Goal: Complete application form

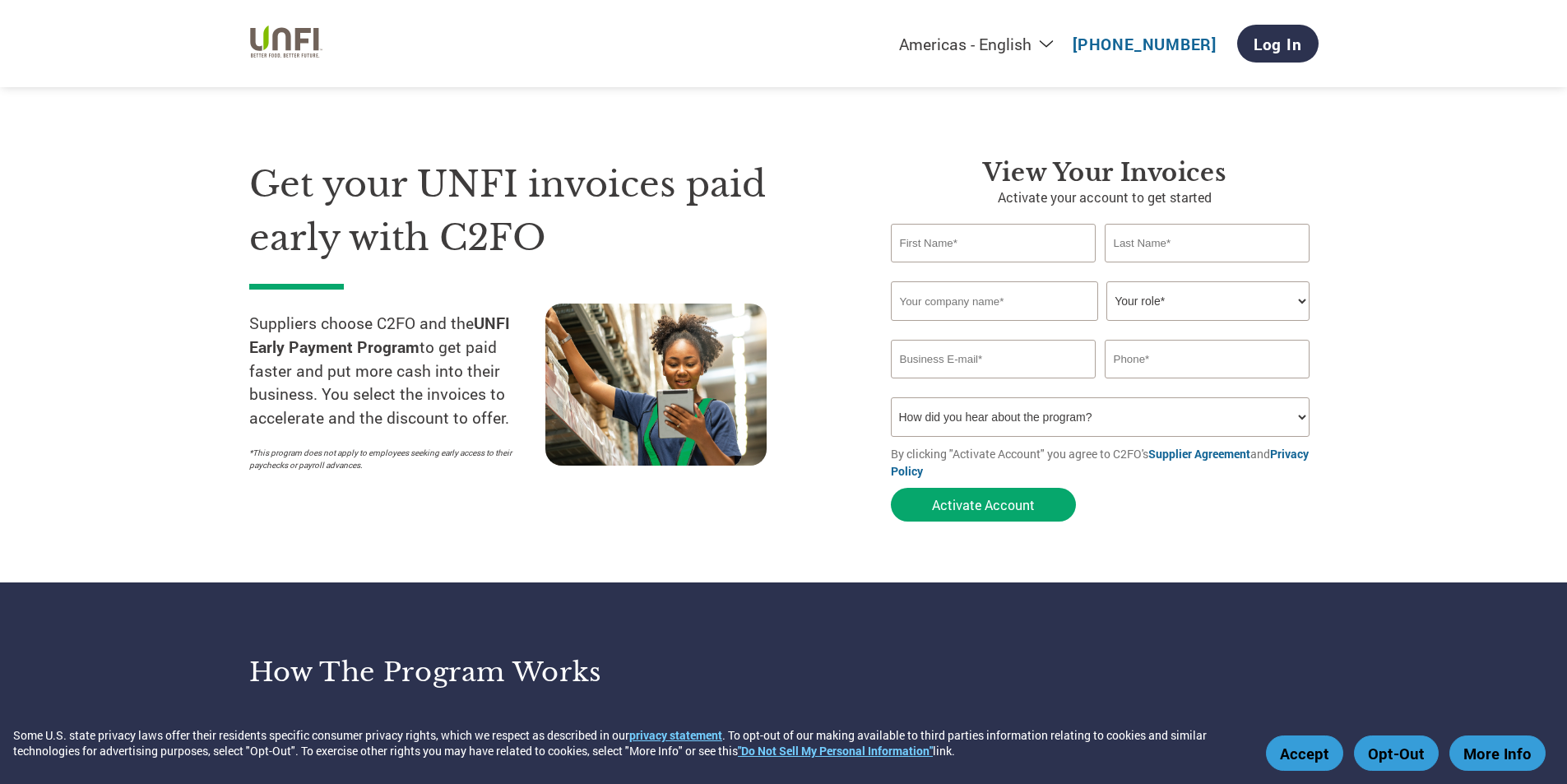
click at [1038, 247] on input "text" at bounding box center [994, 242] width 206 height 39
type input "a"
type input "April"
type input "[PERSON_NAME]"
type input "[PERSON_NAME] Distributors, INc"
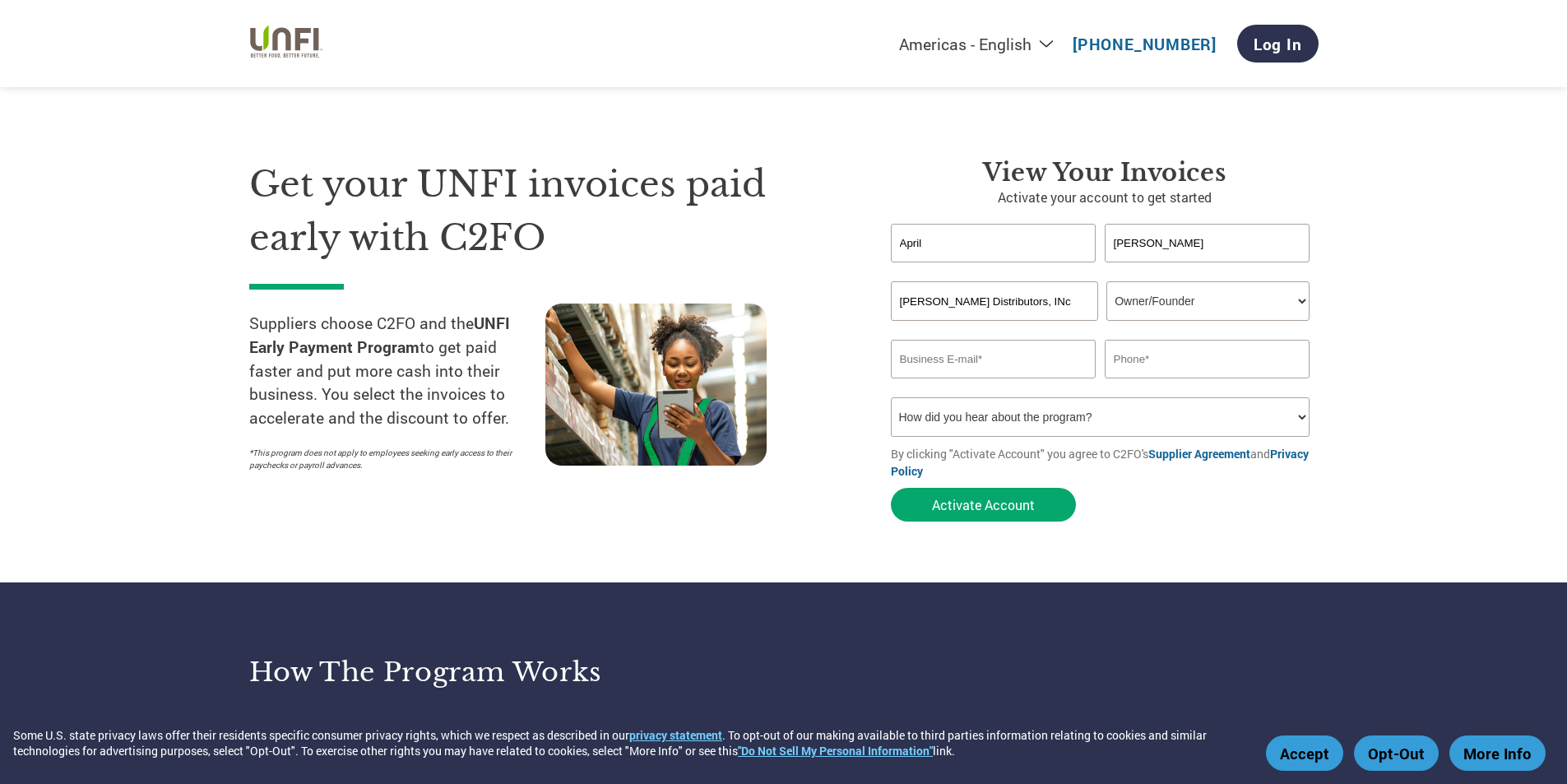
click at [1304, 305] on select "Your role* CFO Controller Credit Manager Finance Director Treasurer CEO Preside…" at bounding box center [1208, 301] width 203 height 39
select select "OFFICE_MANAGER"
click at [1107, 281] on select "Your role* CFO Controller Credit Manager Finance Director Treasurer CEO Preside…" at bounding box center [1208, 301] width 203 height 39
click at [976, 364] on input "email" at bounding box center [994, 358] width 206 height 39
type input "[EMAIL_ADDRESS][DOMAIN_NAME]"
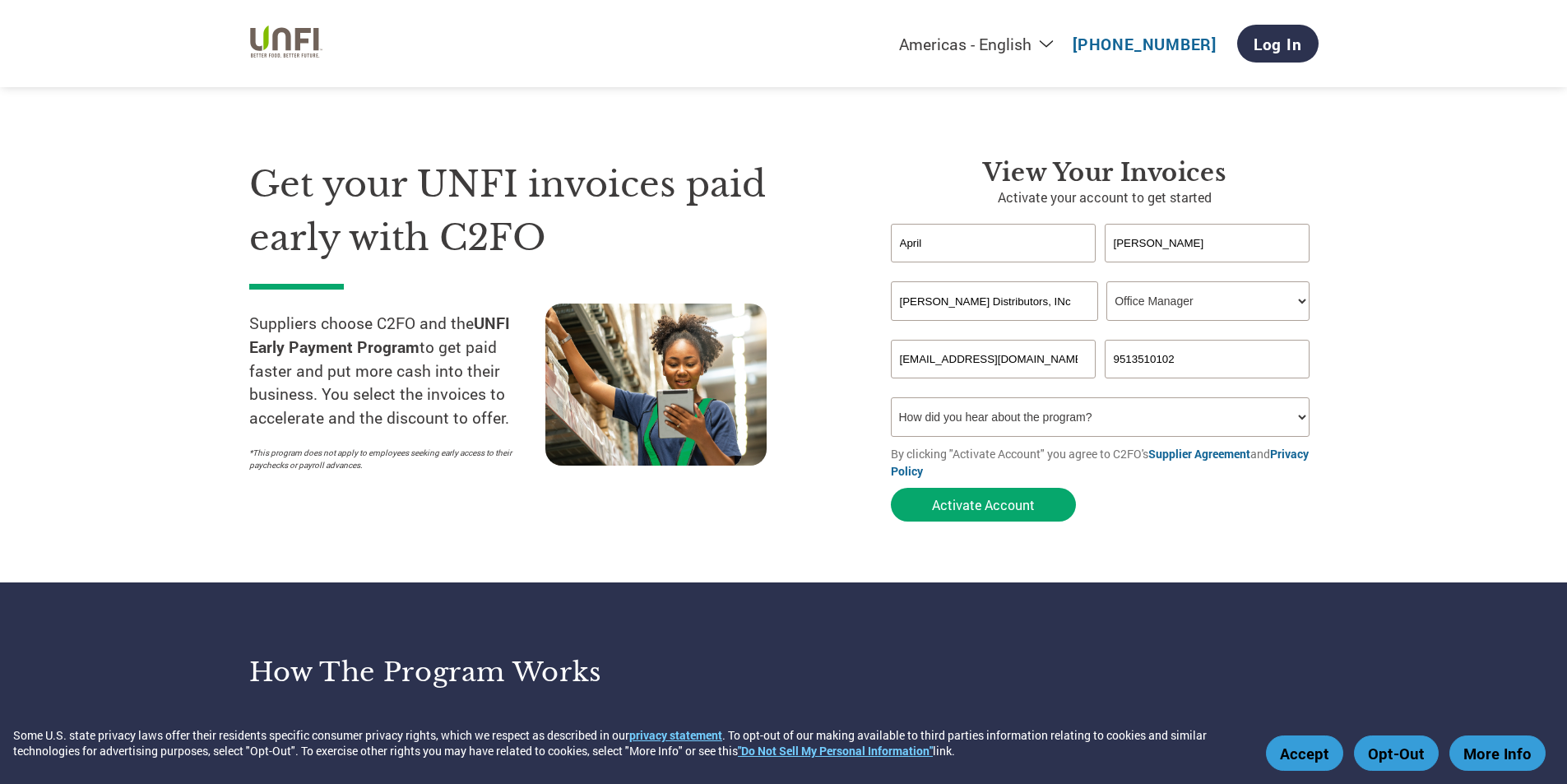
type input "9513510102"
click at [915, 416] on select "How did you hear about the program? Received a letter Email Social Media Online…" at bounding box center [1102, 417] width 420 height 39
select select "Email"
click at [892, 398] on select "How did you hear about the program? Received a letter Email Social Media Online…" at bounding box center [1102, 417] width 420 height 39
click at [987, 516] on button "Activate Account" at bounding box center [984, 504] width 185 height 33
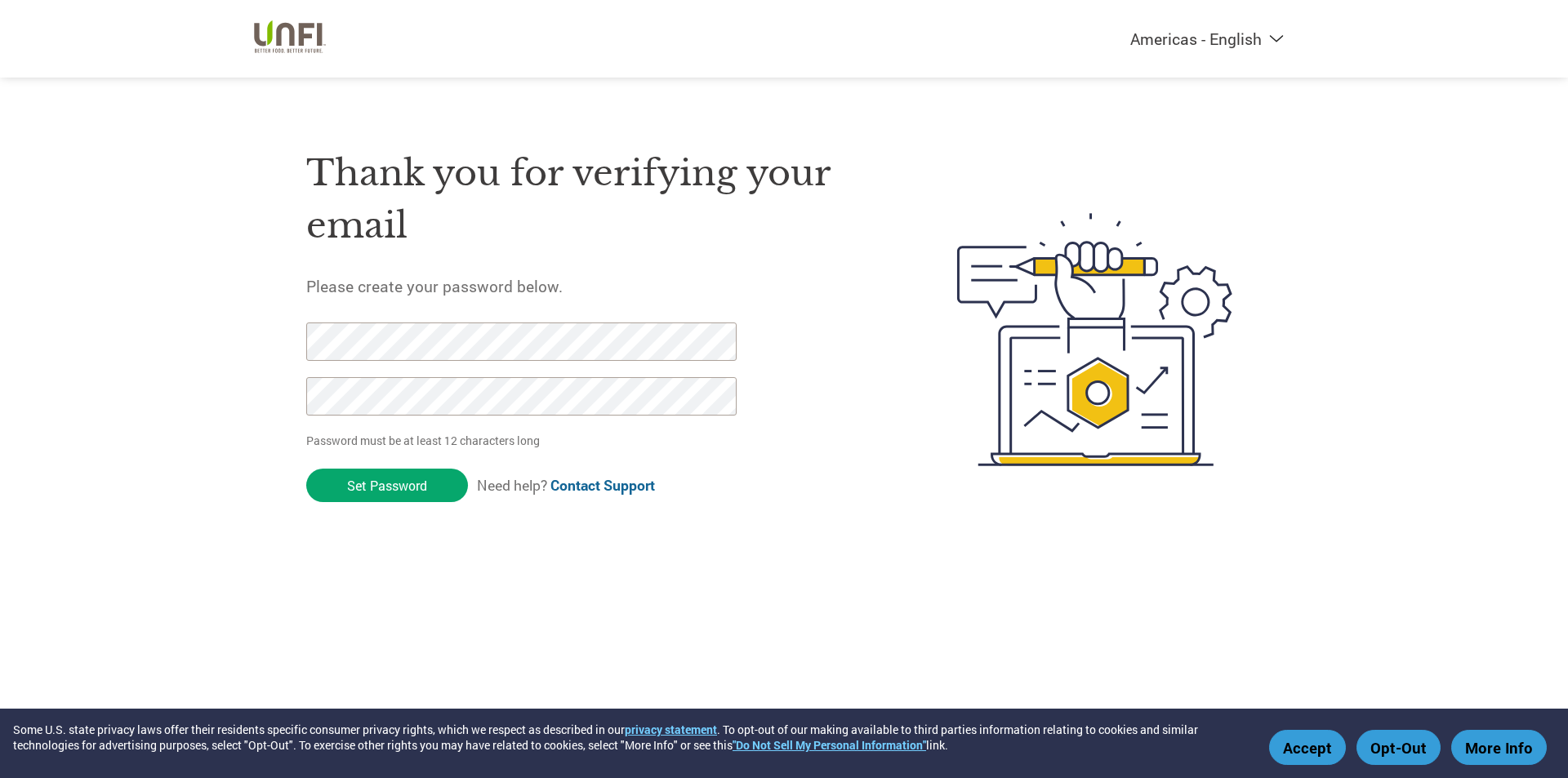
click at [724, 439] on p "Password must be at least 12 characters long" at bounding box center [524, 440] width 436 height 17
click at [422, 478] on input "Set Password" at bounding box center [387, 485] width 162 height 33
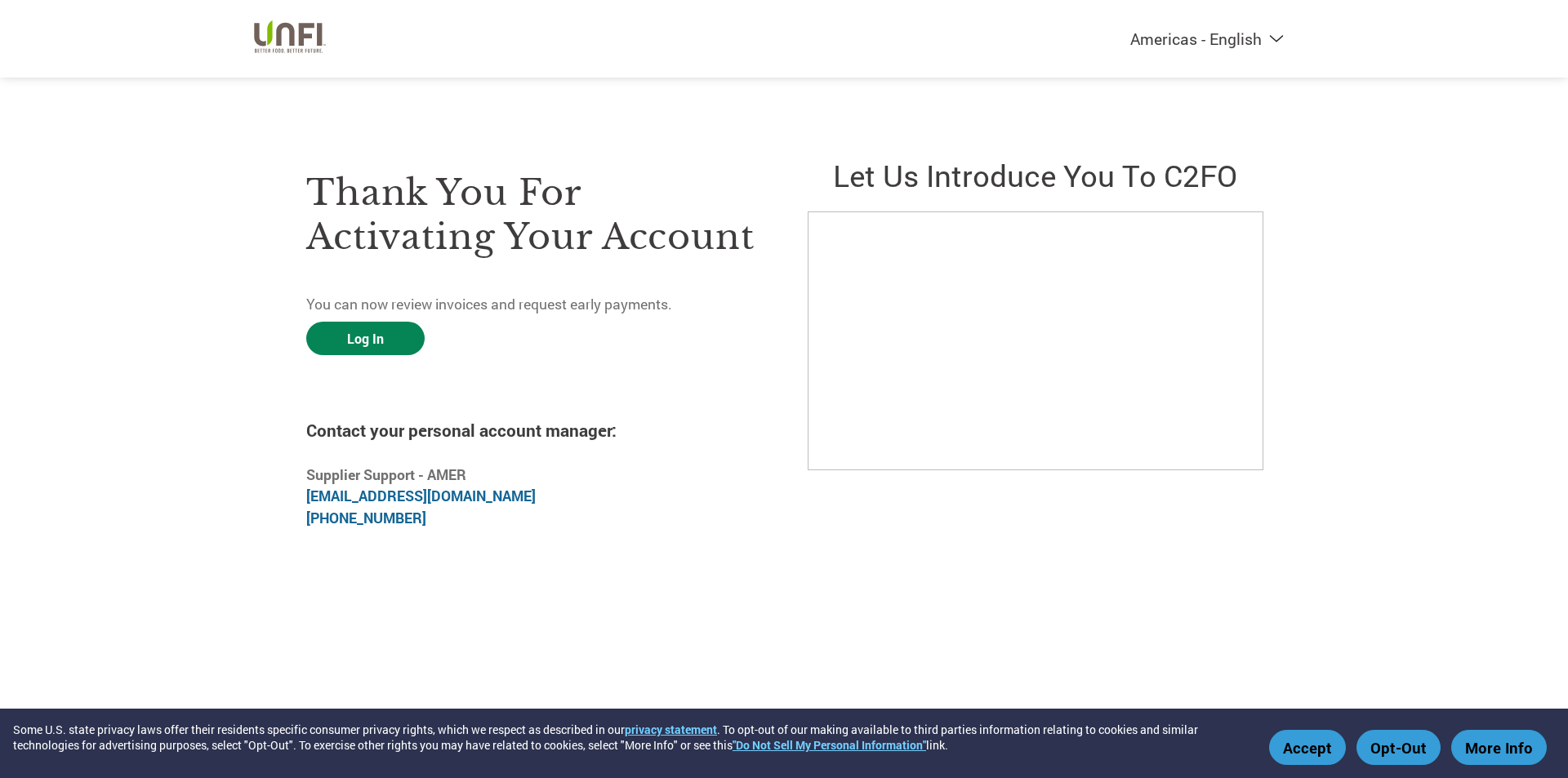
click at [356, 335] on link "Log In" at bounding box center [365, 338] width 118 height 33
